Goal: Task Accomplishment & Management: Use online tool/utility

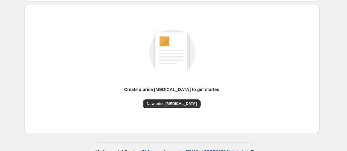
scroll to position [63, 0]
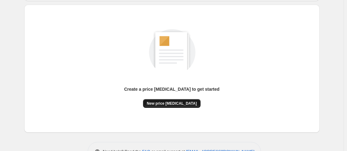
click at [178, 103] on span "New price [MEDICAL_DATA]" at bounding box center [172, 103] width 50 height 5
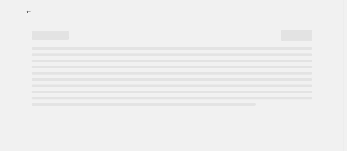
select select "percentage"
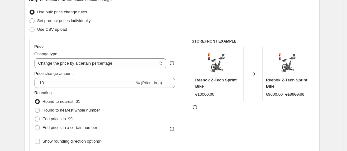
scroll to position [77, 0]
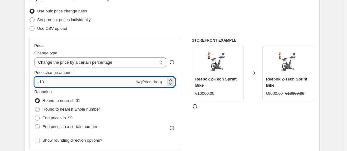
click at [83, 84] on input "-10" at bounding box center [85, 82] width 101 height 10
type input "-1"
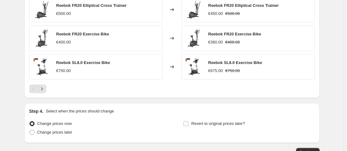
scroll to position [431, 0]
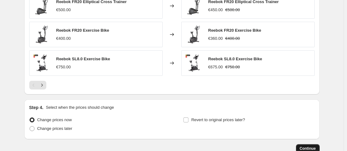
type input "-48"
click at [313, 145] on button "Continue" at bounding box center [308, 148] width 24 height 9
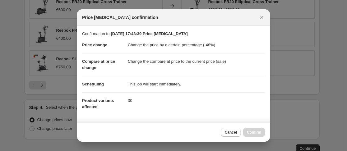
scroll to position [111, 0]
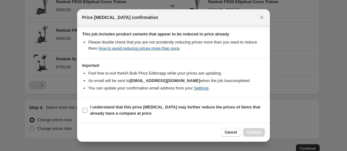
click at [84, 111] on input "I understand that this price [MEDICAL_DATA] may further reduce the prices of it…" at bounding box center [84, 110] width 5 height 5
checkbox input "true"
click at [261, 134] on span "Confirm" at bounding box center [254, 132] width 14 height 5
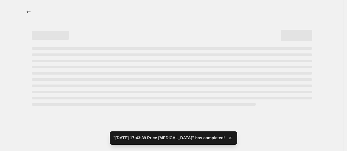
select select "percentage"
